Goal: Communication & Community: Participate in discussion

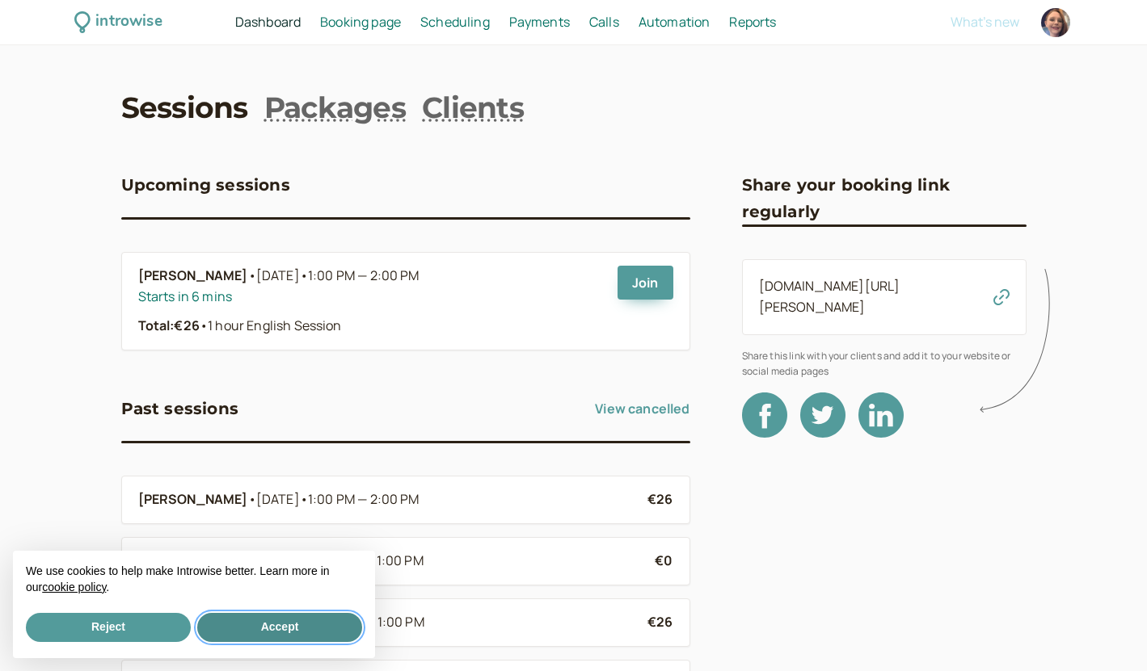
click at [231, 629] on button "Accept" at bounding box center [279, 627] width 165 height 29
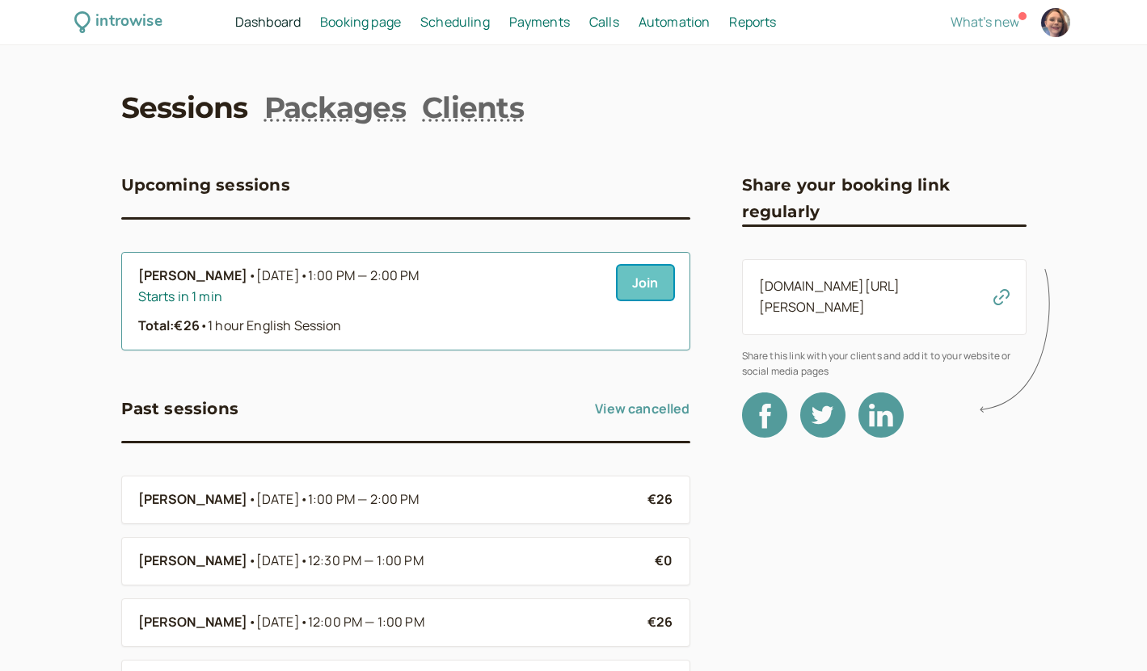
click at [645, 281] on link "Join" at bounding box center [645, 283] width 56 height 34
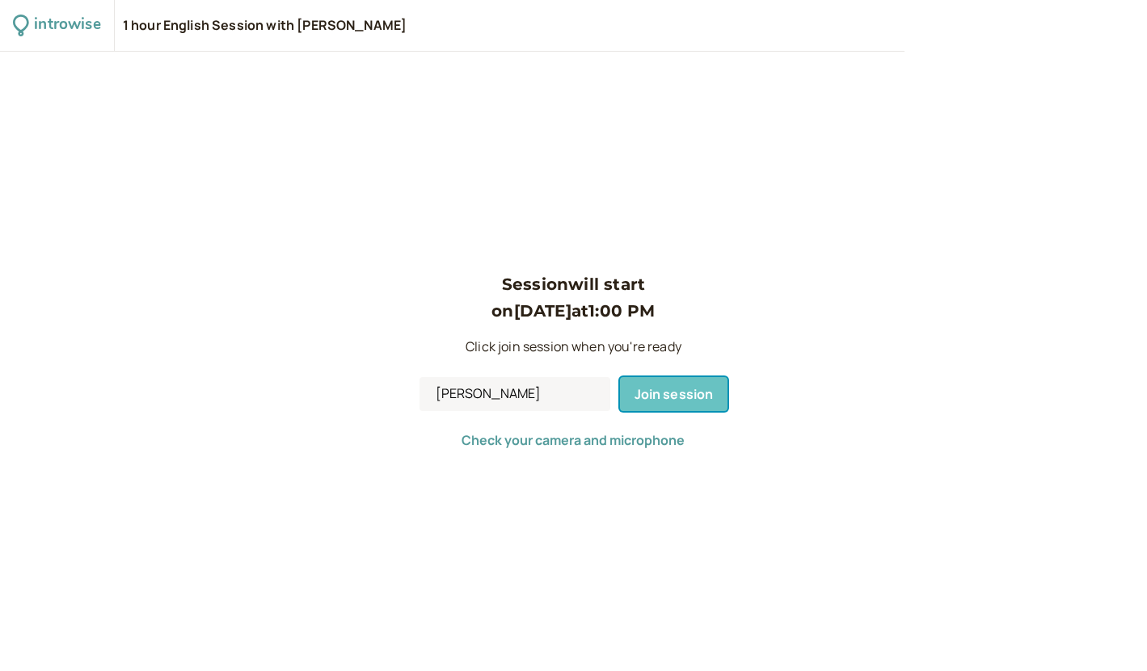
click at [700, 402] on span "Join session" at bounding box center [673, 394] width 79 height 18
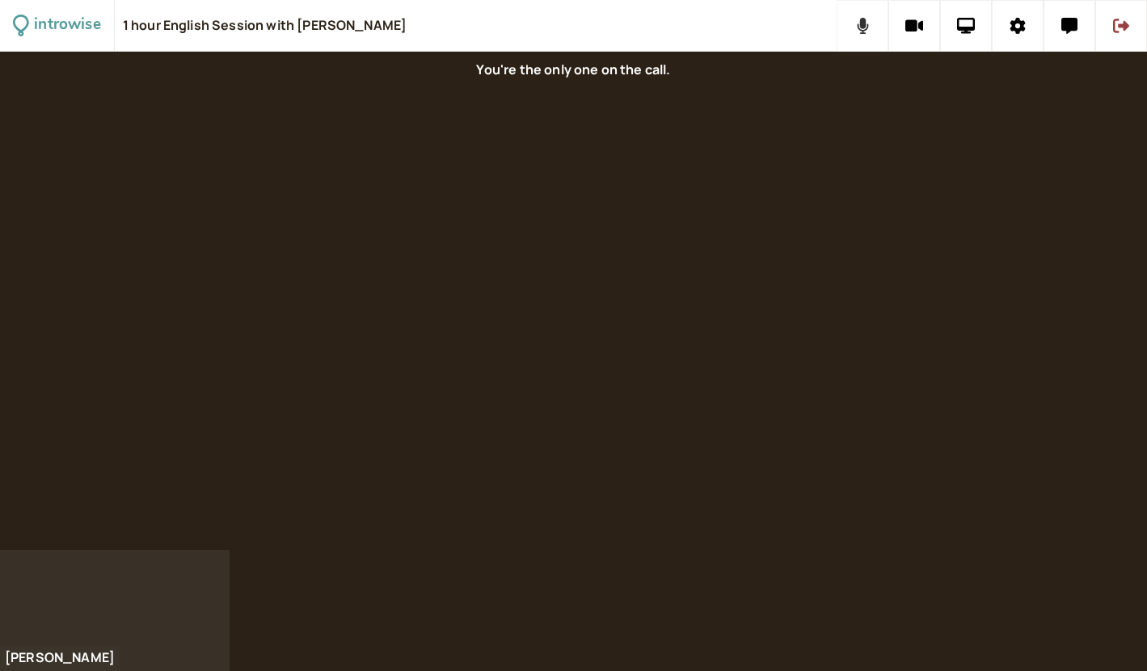
click at [864, 29] on icon at bounding box center [863, 26] width 12 height 16
click at [864, 29] on icon at bounding box center [862, 26] width 20 height 16
click at [1018, 38] on button at bounding box center [1017, 26] width 52 height 52
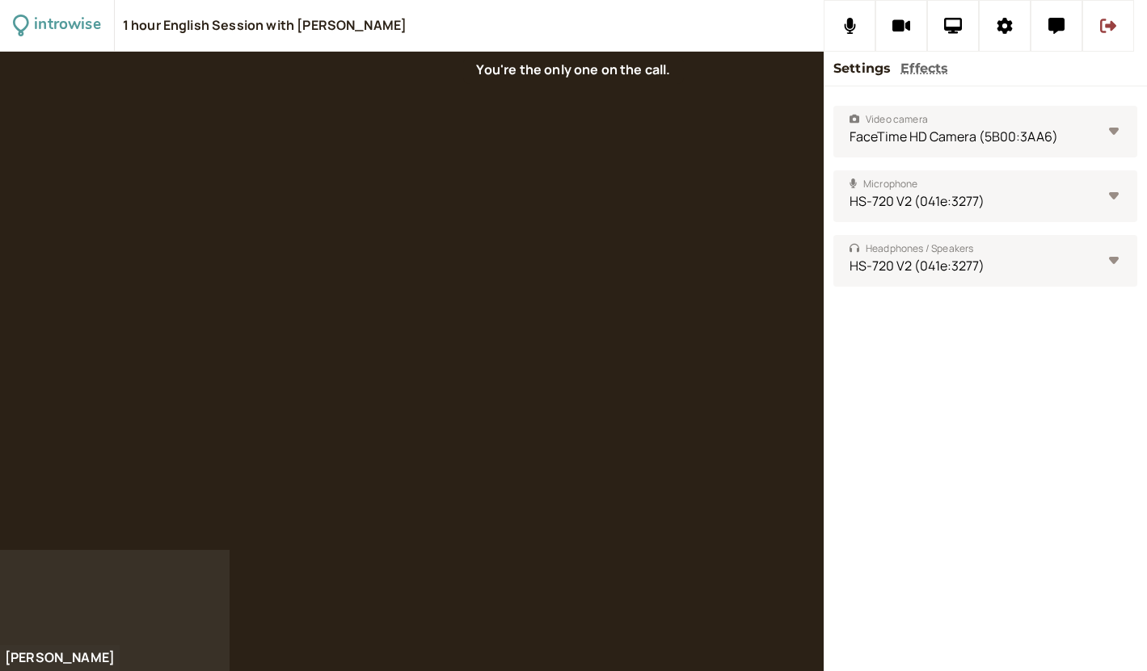
click at [507, 255] on div at bounding box center [411, 301] width 823 height 499
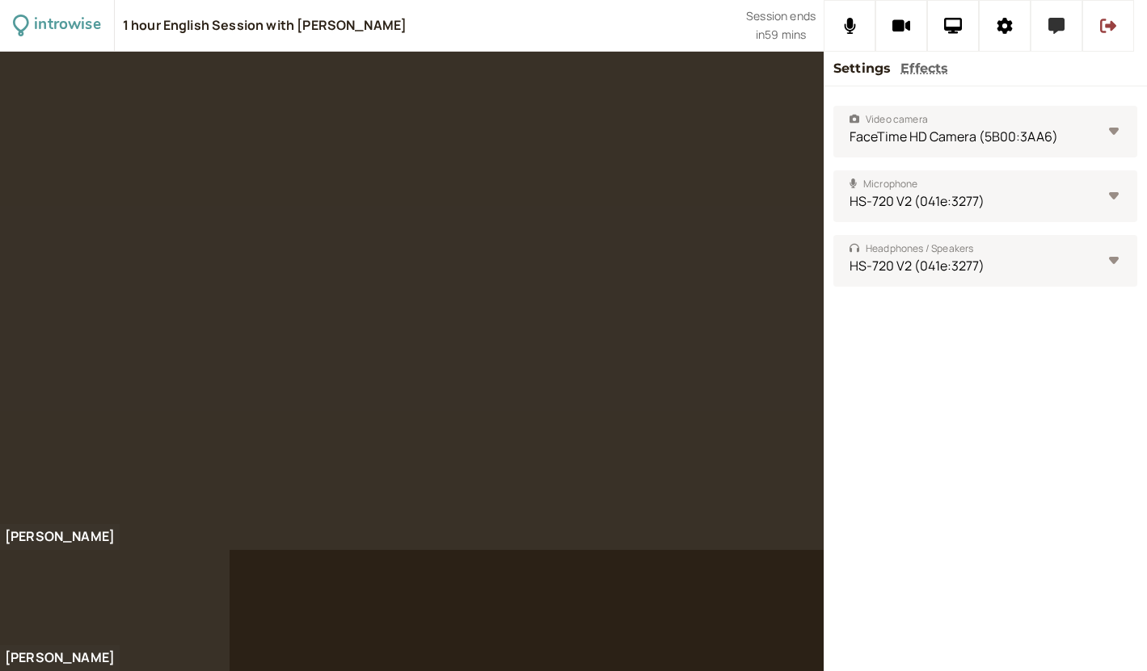
click at [1046, 30] on button at bounding box center [1056, 26] width 52 height 52
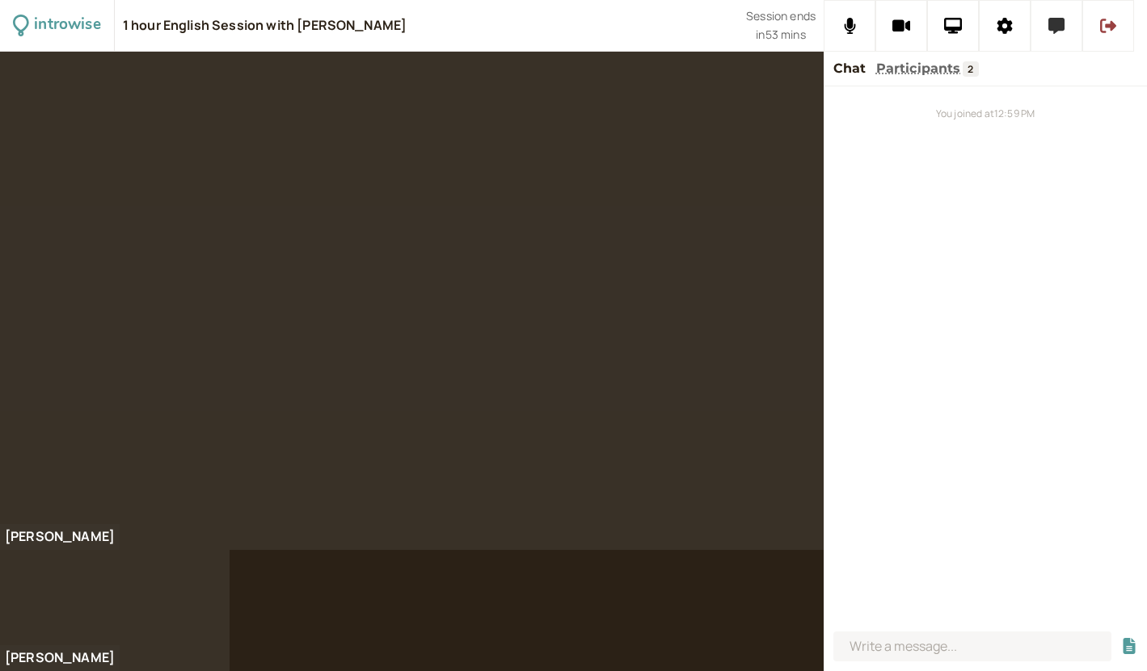
click at [1056, 35] on button at bounding box center [1056, 26] width 52 height 52
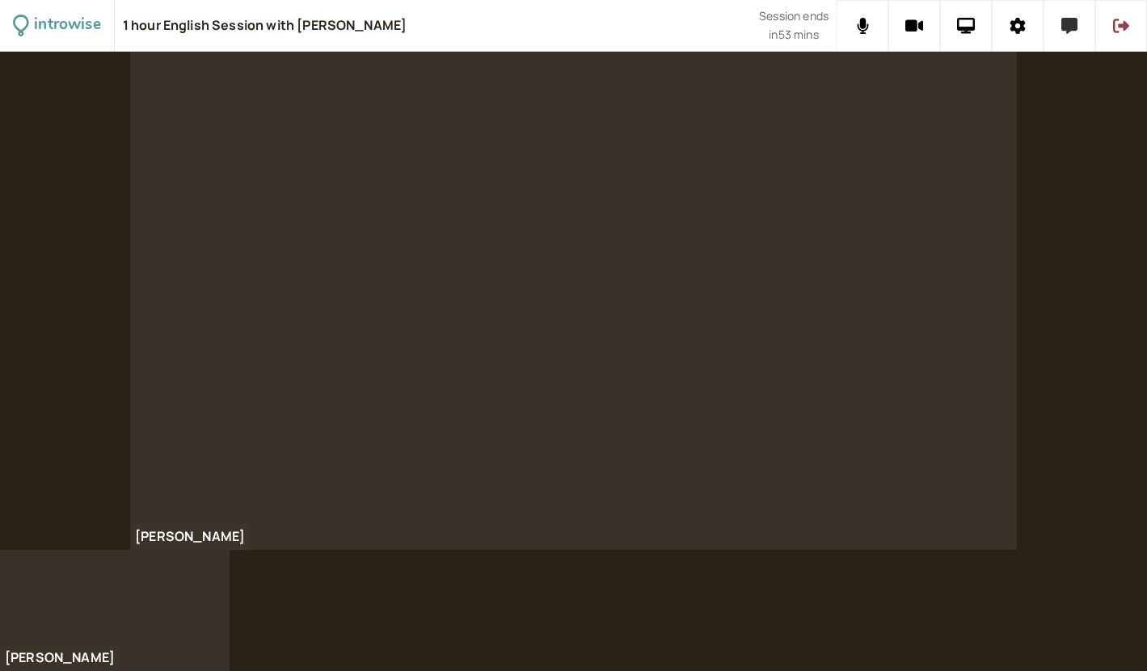
click at [1059, 34] on button at bounding box center [1069, 26] width 52 height 52
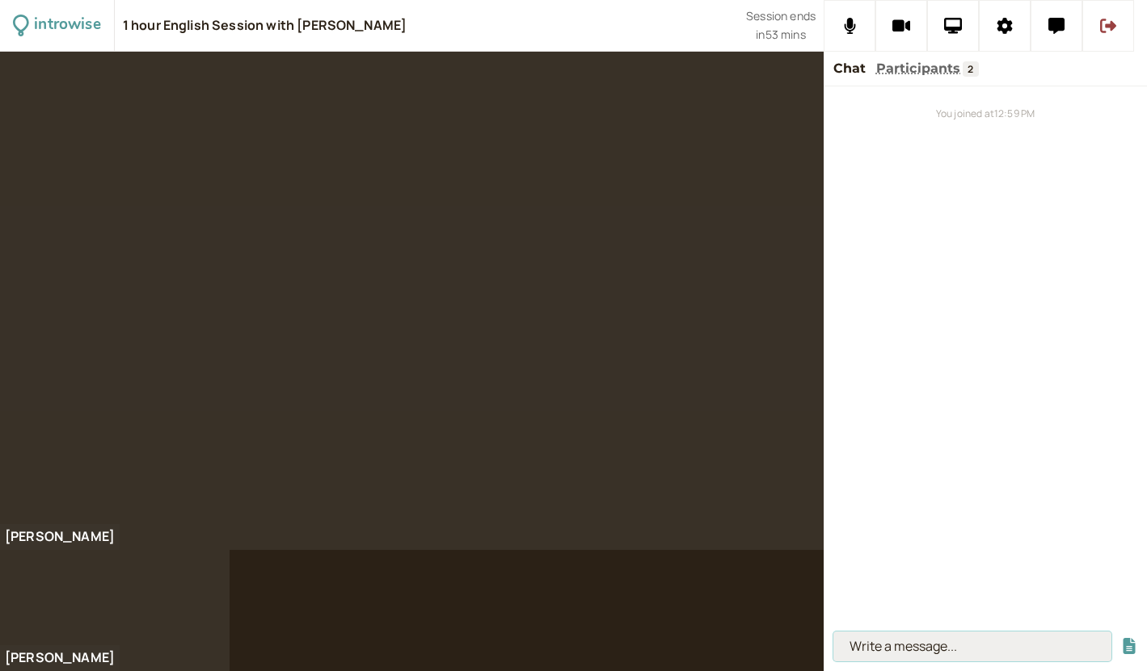
paste input "[URL][DOMAIN_NAME]"
type input "[URL][DOMAIN_NAME]"
click at [1121, 638] on button "submit" at bounding box center [1129, 646] width 16 height 17
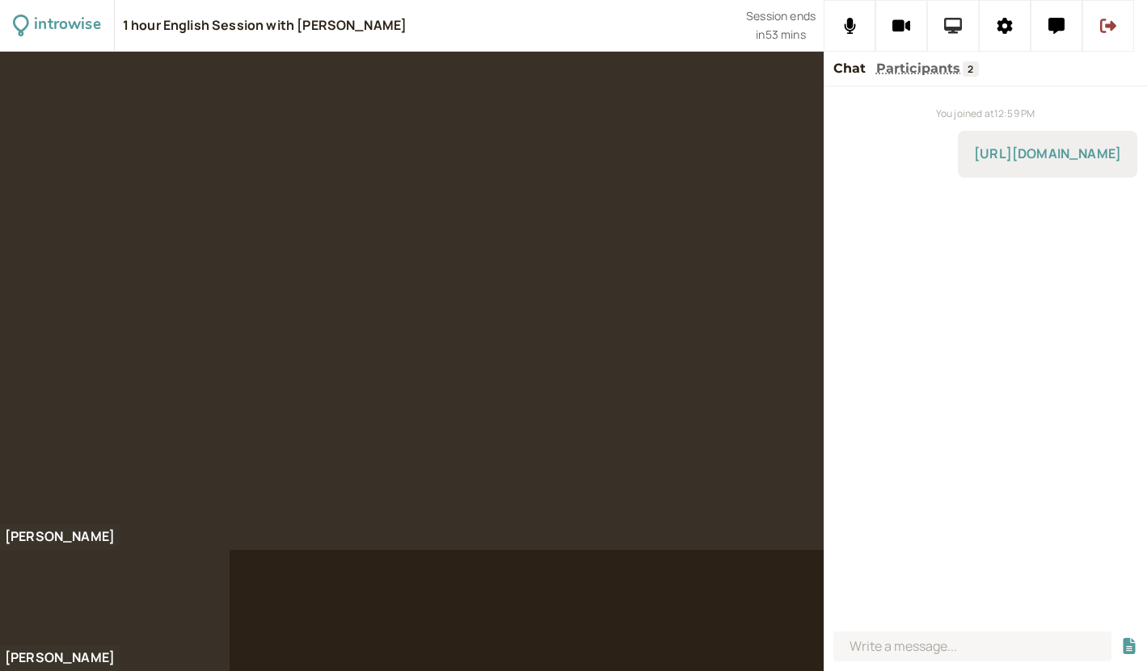
click at [953, 32] on icon at bounding box center [953, 26] width 19 height 16
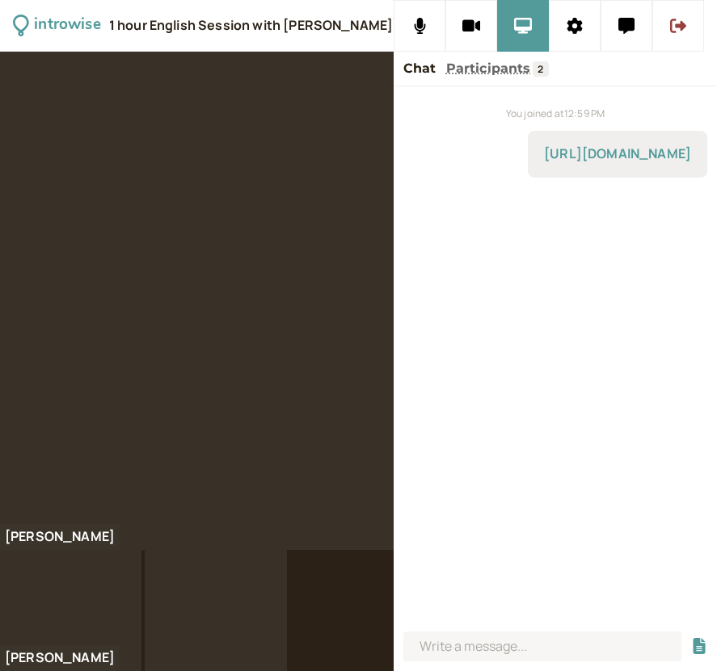
click at [0, 161] on div at bounding box center [197, 301] width 394 height 499
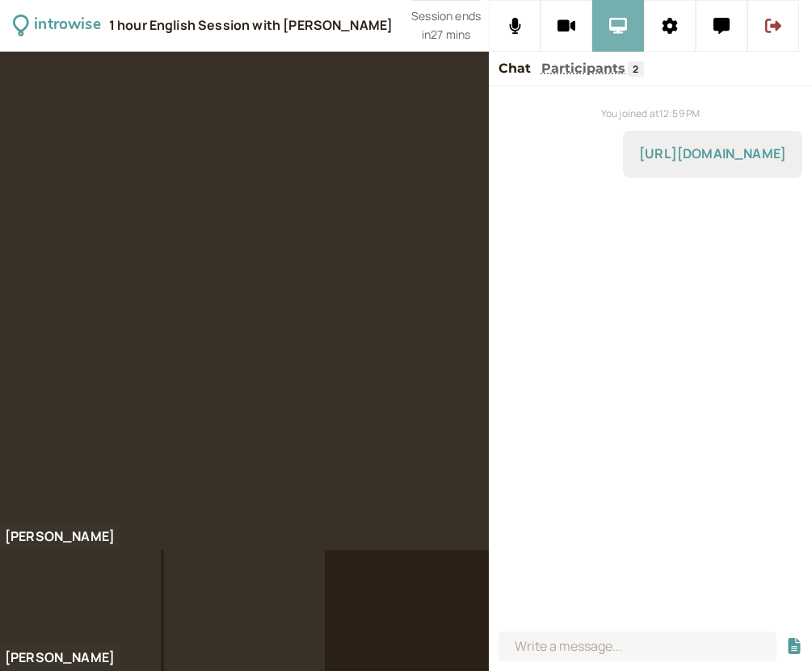
click at [619, 32] on icon at bounding box center [618, 26] width 19 height 16
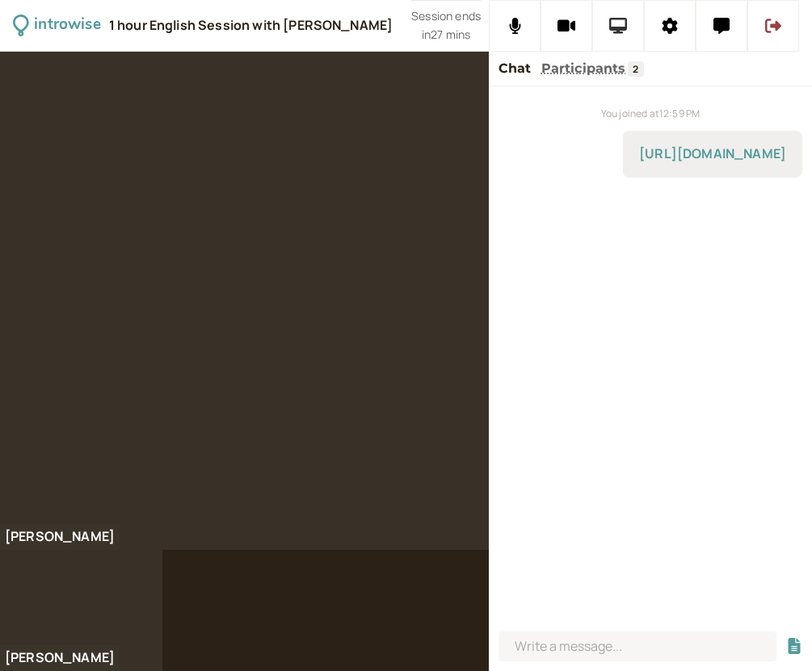
click at [619, 32] on icon at bounding box center [618, 26] width 19 height 16
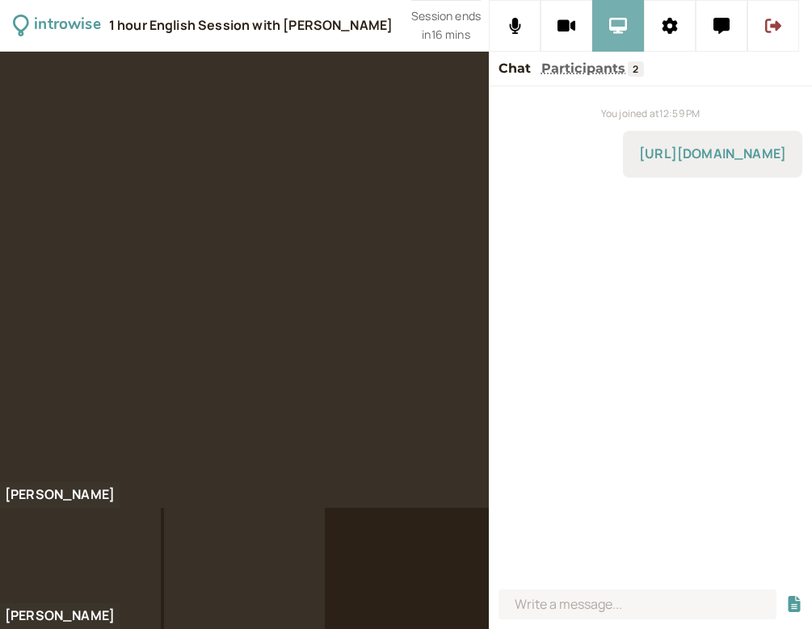
drag, startPoint x: 617, startPoint y: 23, endPoint x: 617, endPoint y: 45, distance: 22.6
click at [617, 23] on icon at bounding box center [618, 26] width 19 height 16
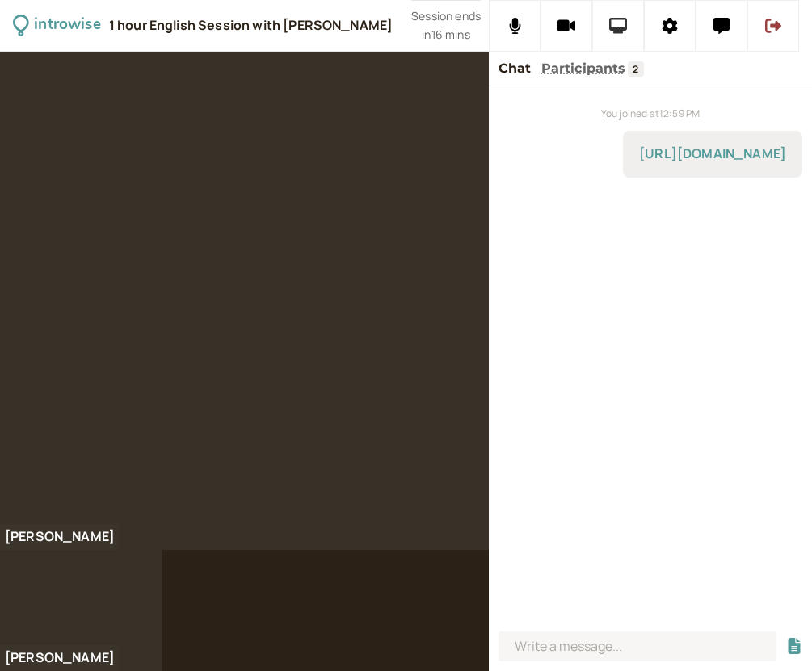
click at [626, 31] on icon at bounding box center [618, 26] width 19 height 16
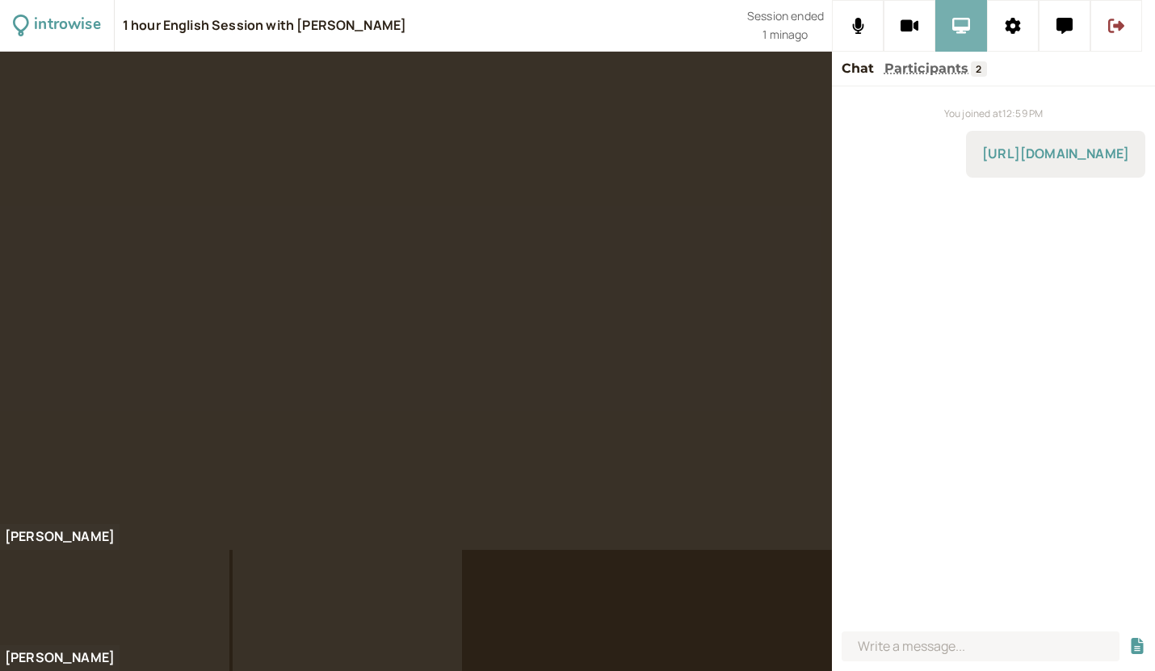
click at [965, 40] on button at bounding box center [962, 26] width 52 height 52
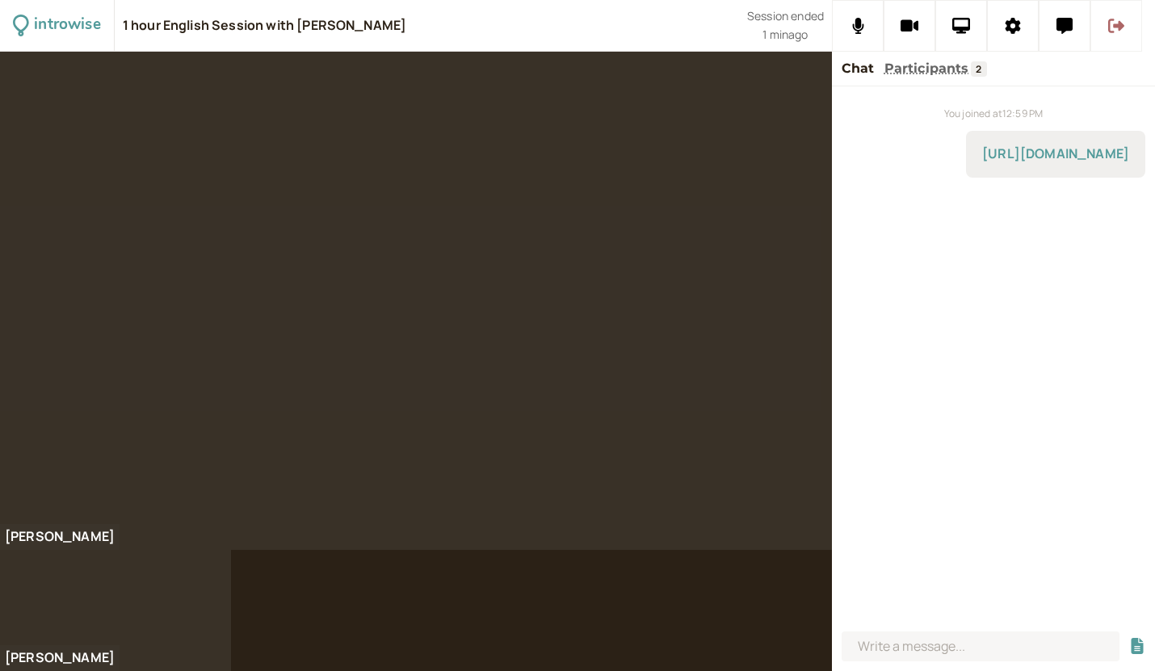
drag, startPoint x: 1116, startPoint y: 83, endPoint x: 1119, endPoint y: 15, distance: 68.0
click at [1118, 69] on div "Chat Participants 2" at bounding box center [993, 69] width 323 height 35
click at [1113, 26] on icon at bounding box center [1117, 26] width 16 height 16
